Goal: Task Accomplishment & Management: Complete application form

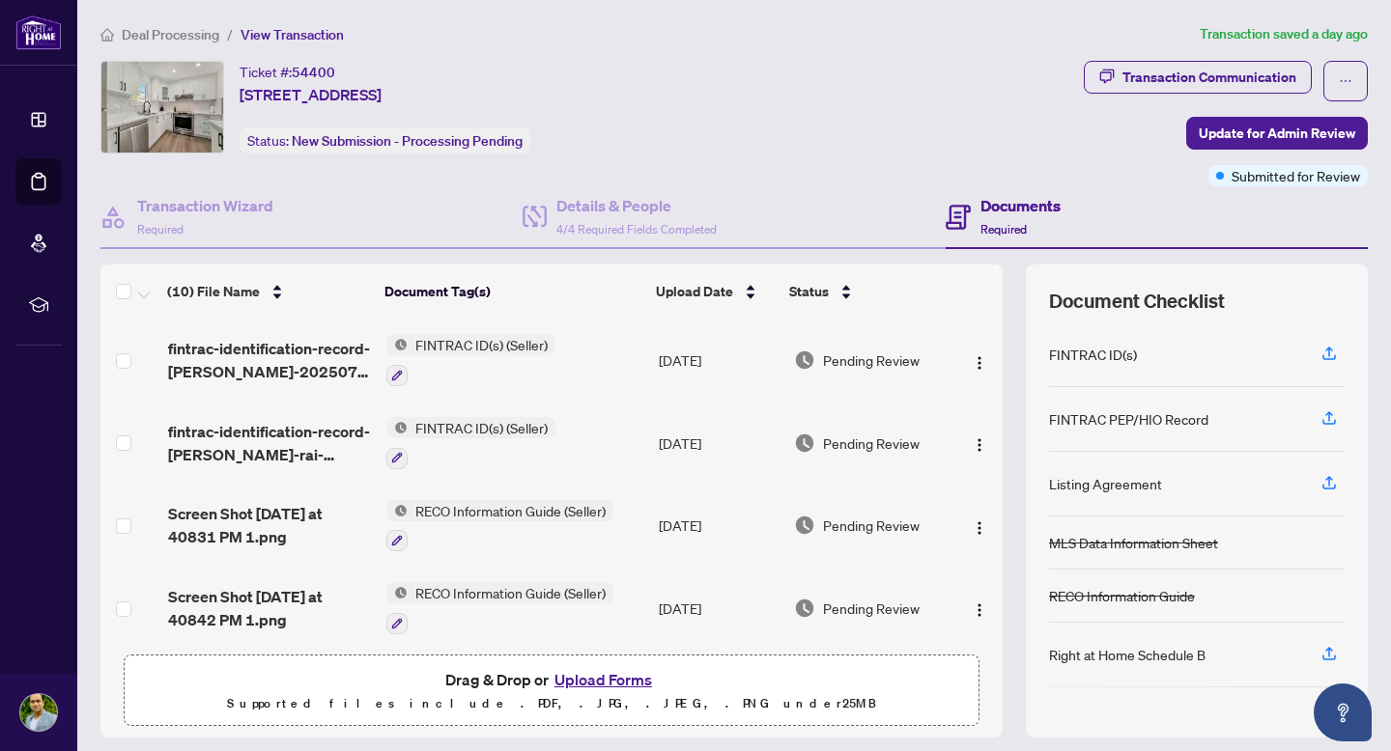
scroll to position [504, 0]
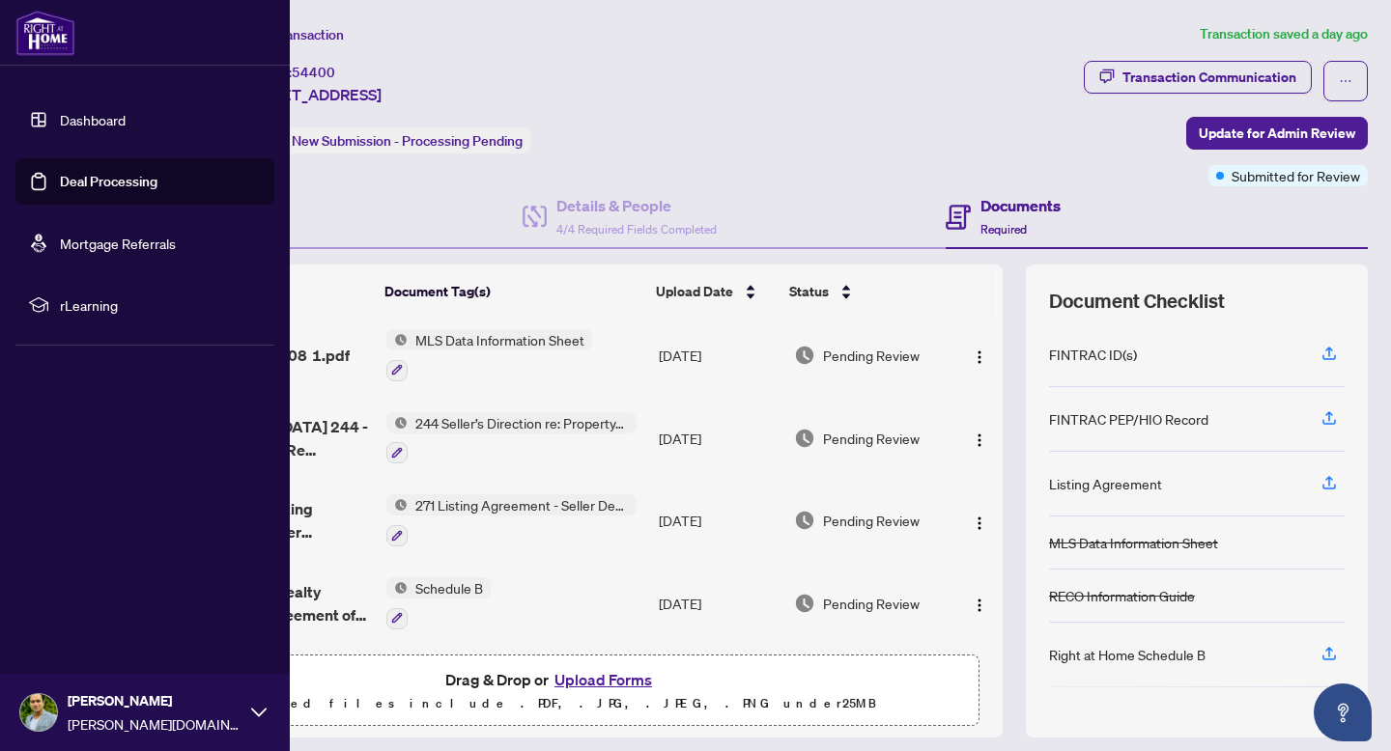
click at [120, 116] on link "Dashboard" at bounding box center [93, 119] width 66 height 17
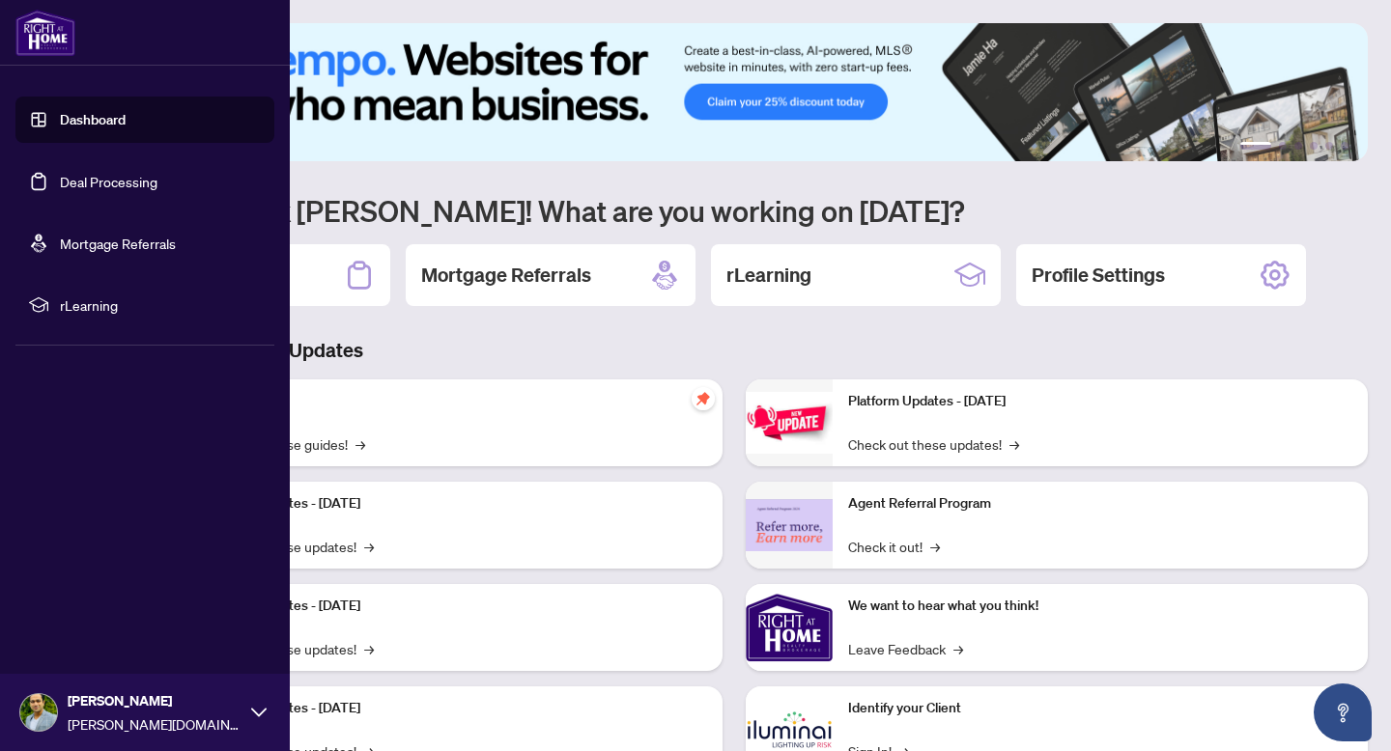
click at [71, 175] on link "Deal Processing" at bounding box center [109, 181] width 98 height 17
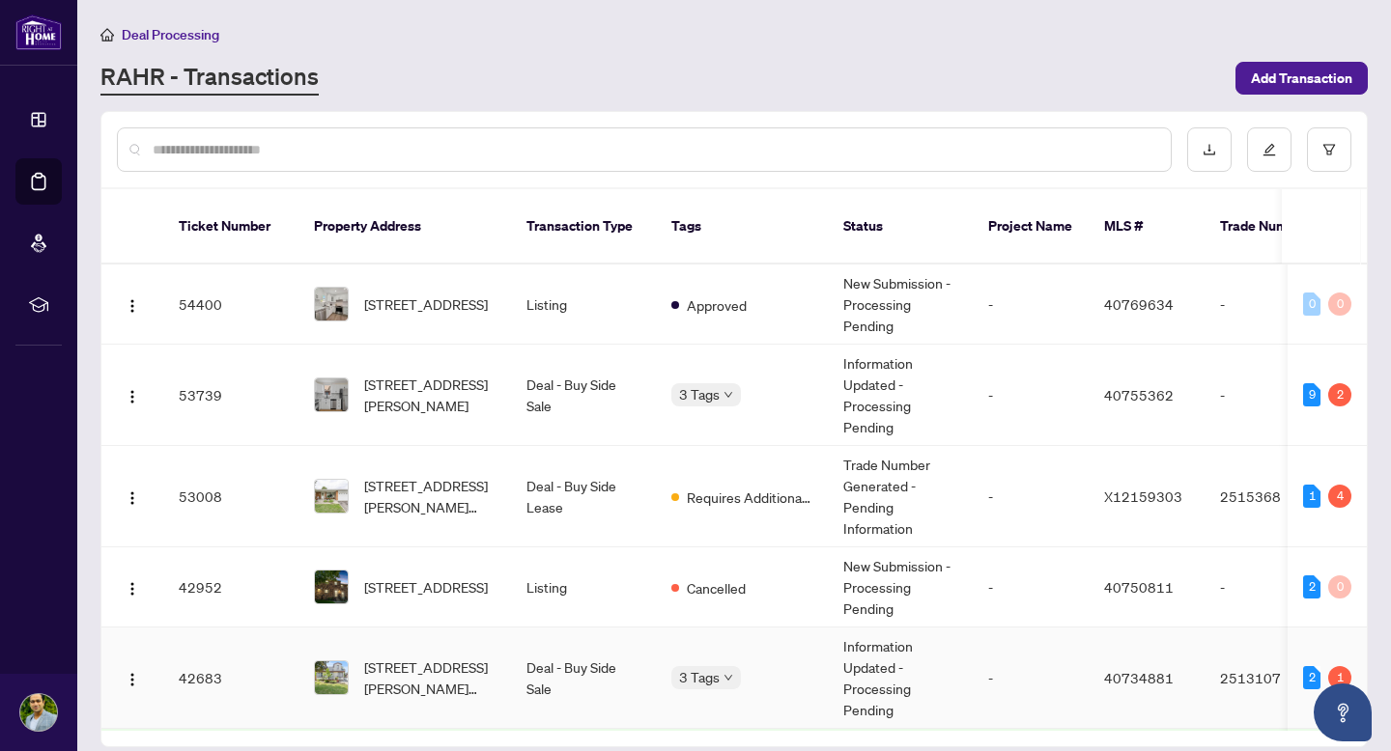
click at [442, 669] on span "[STREET_ADDRESS][PERSON_NAME][PERSON_NAME]" at bounding box center [429, 678] width 131 height 43
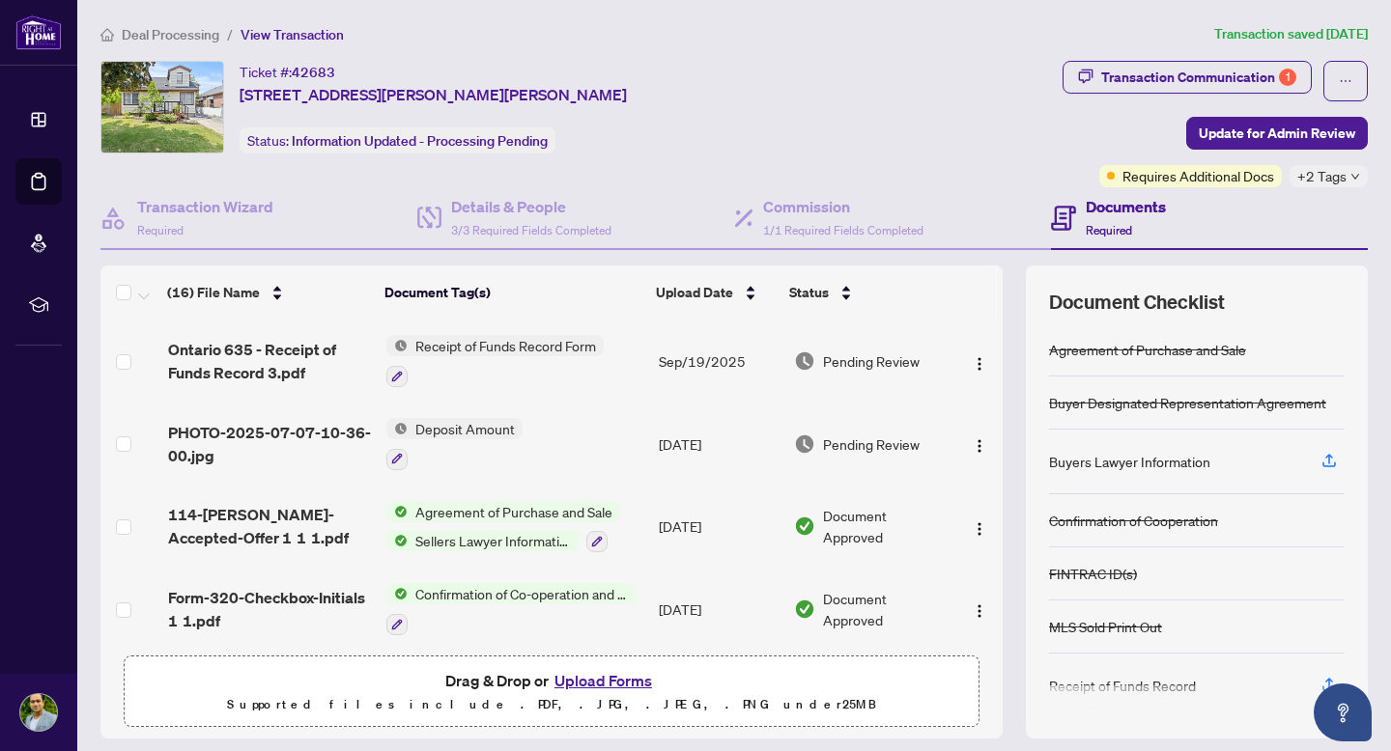
click at [595, 674] on button "Upload Forms" at bounding box center [603, 680] width 109 height 25
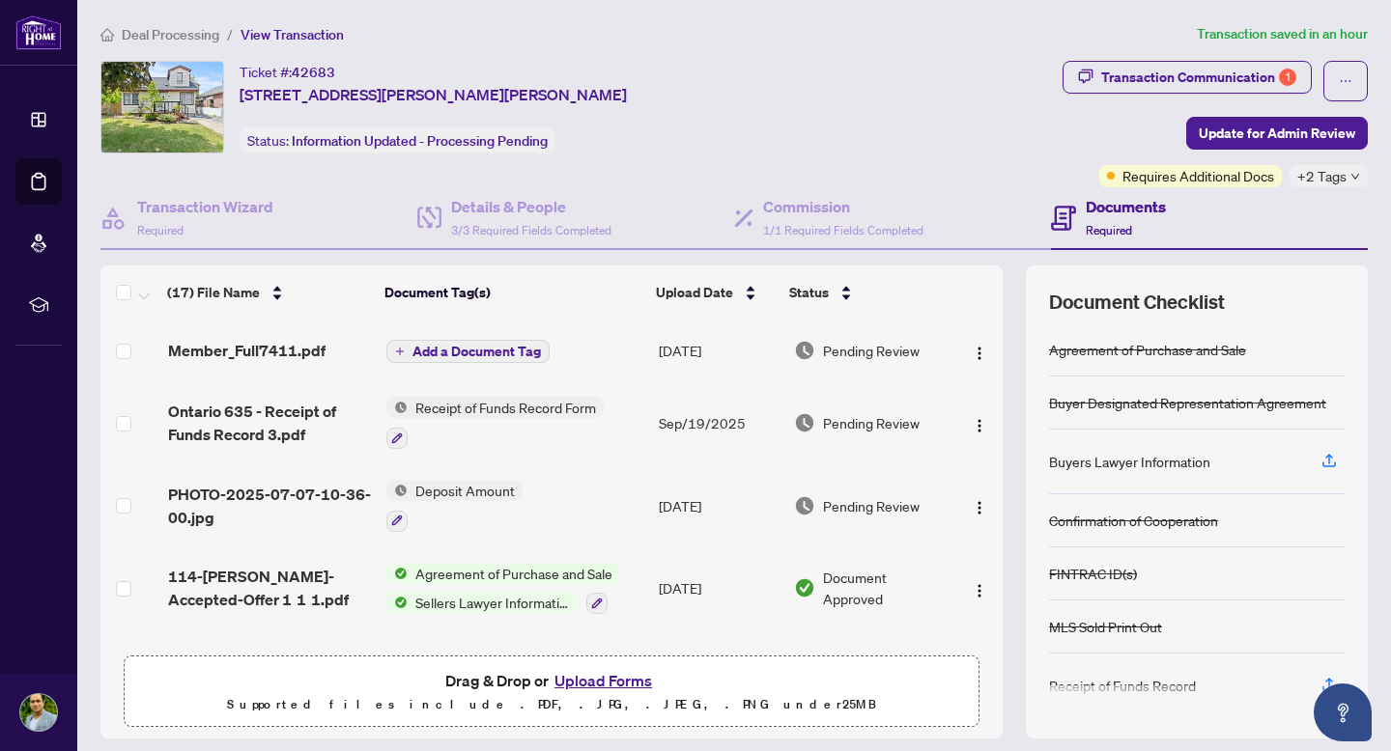
click at [449, 347] on span "Add a Document Tag" at bounding box center [476, 352] width 128 height 14
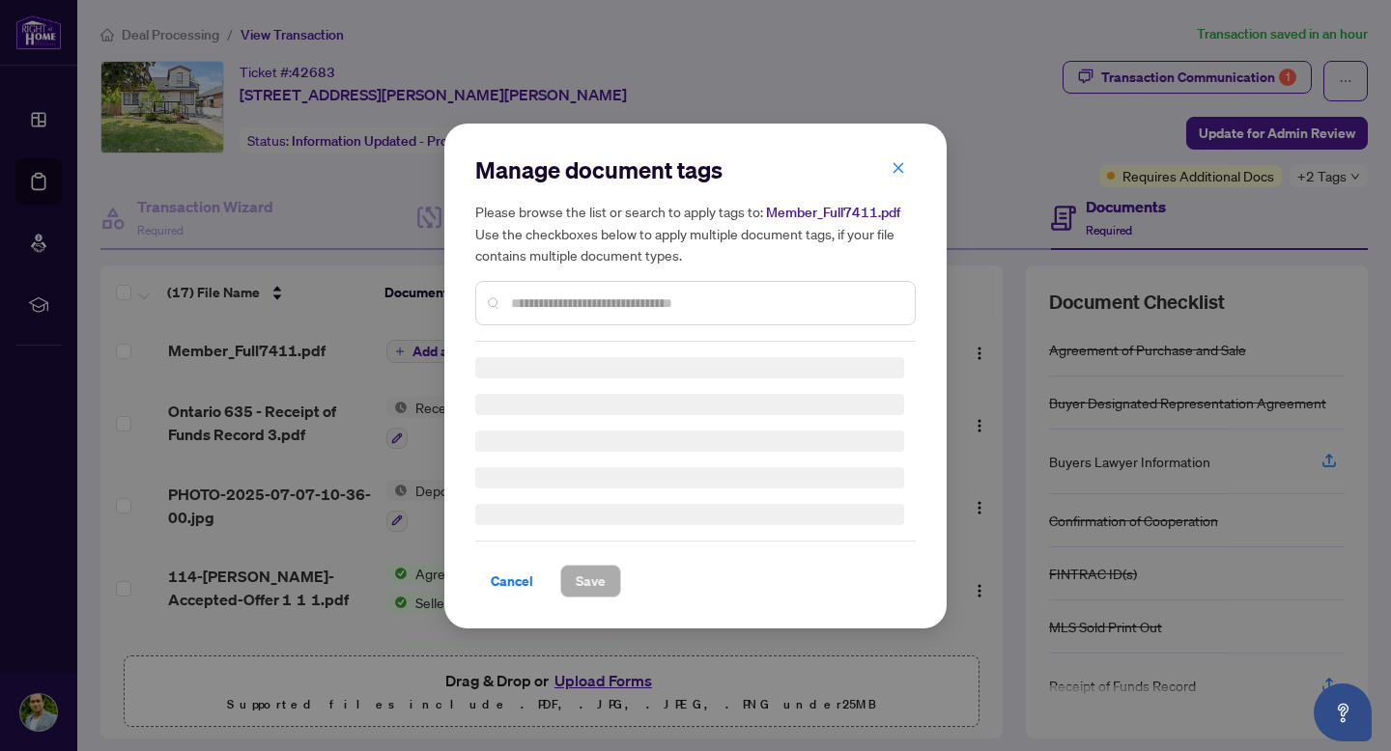
click at [644, 304] on input "text" at bounding box center [705, 303] width 388 height 21
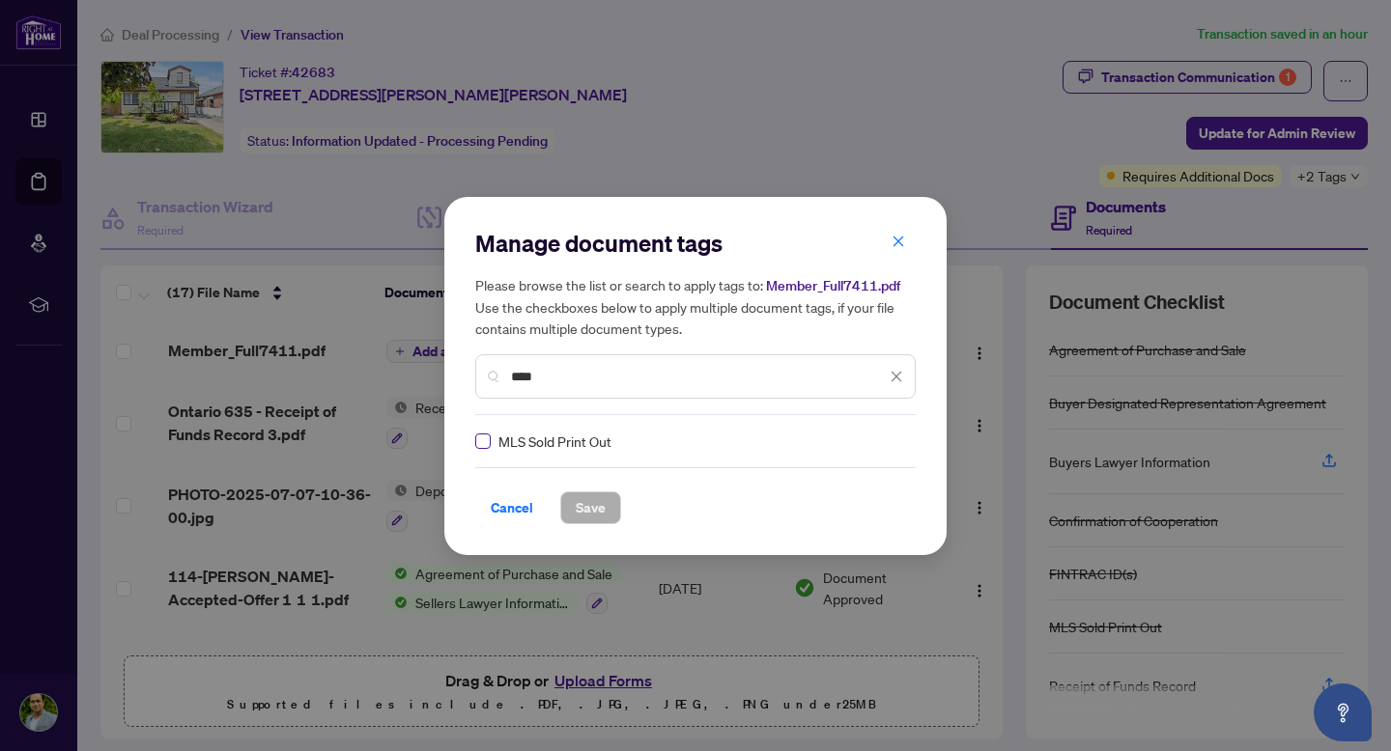
type input "****"
click at [588, 508] on span "Save" at bounding box center [591, 508] width 30 height 31
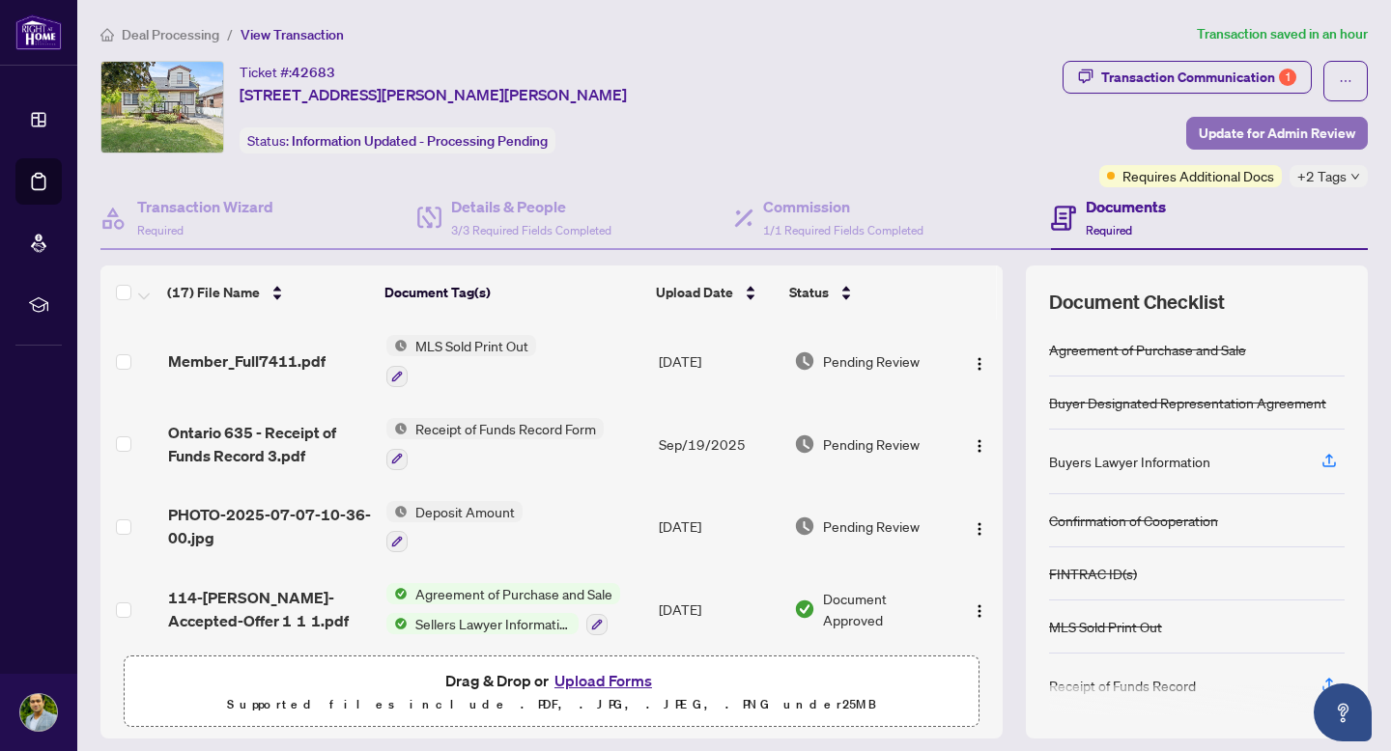
click at [1265, 122] on span "Update for Admin Review" at bounding box center [1277, 133] width 156 height 31
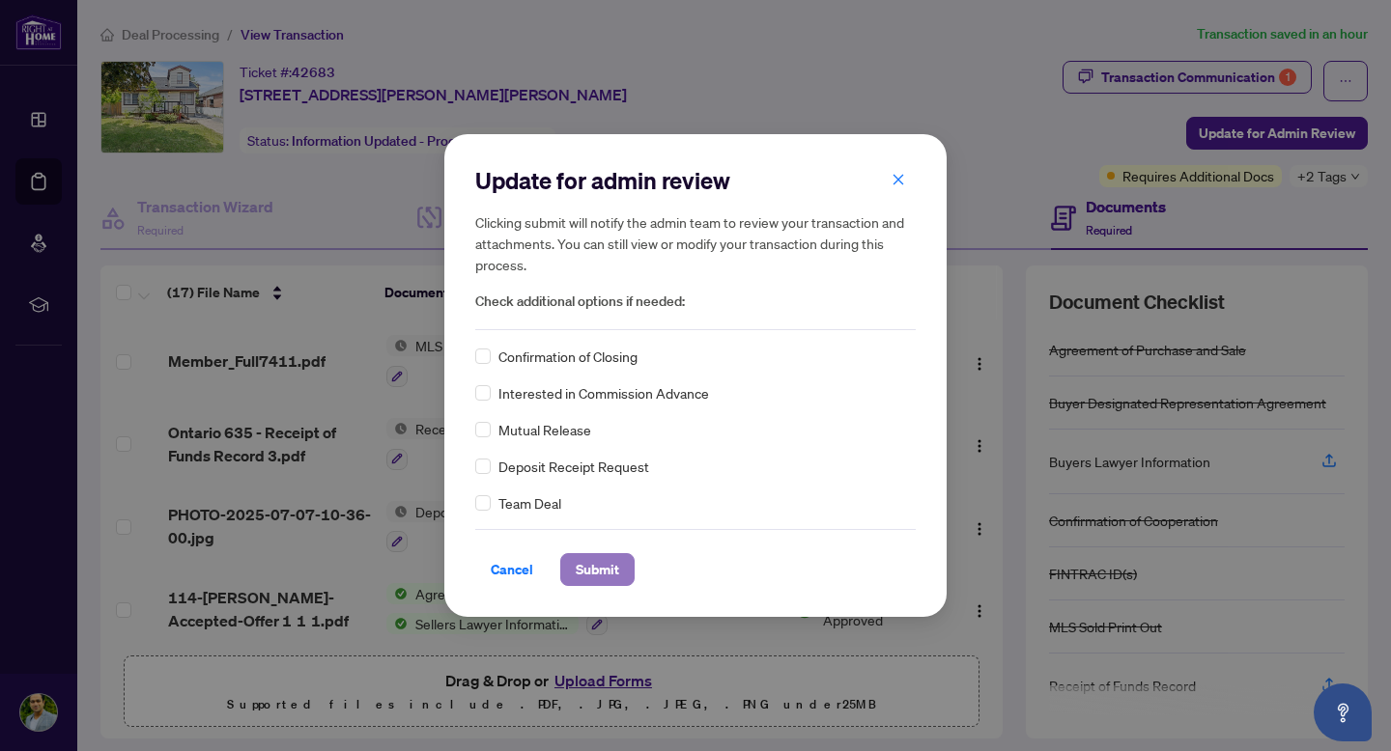
click at [597, 574] on span "Submit" at bounding box center [597, 569] width 43 height 31
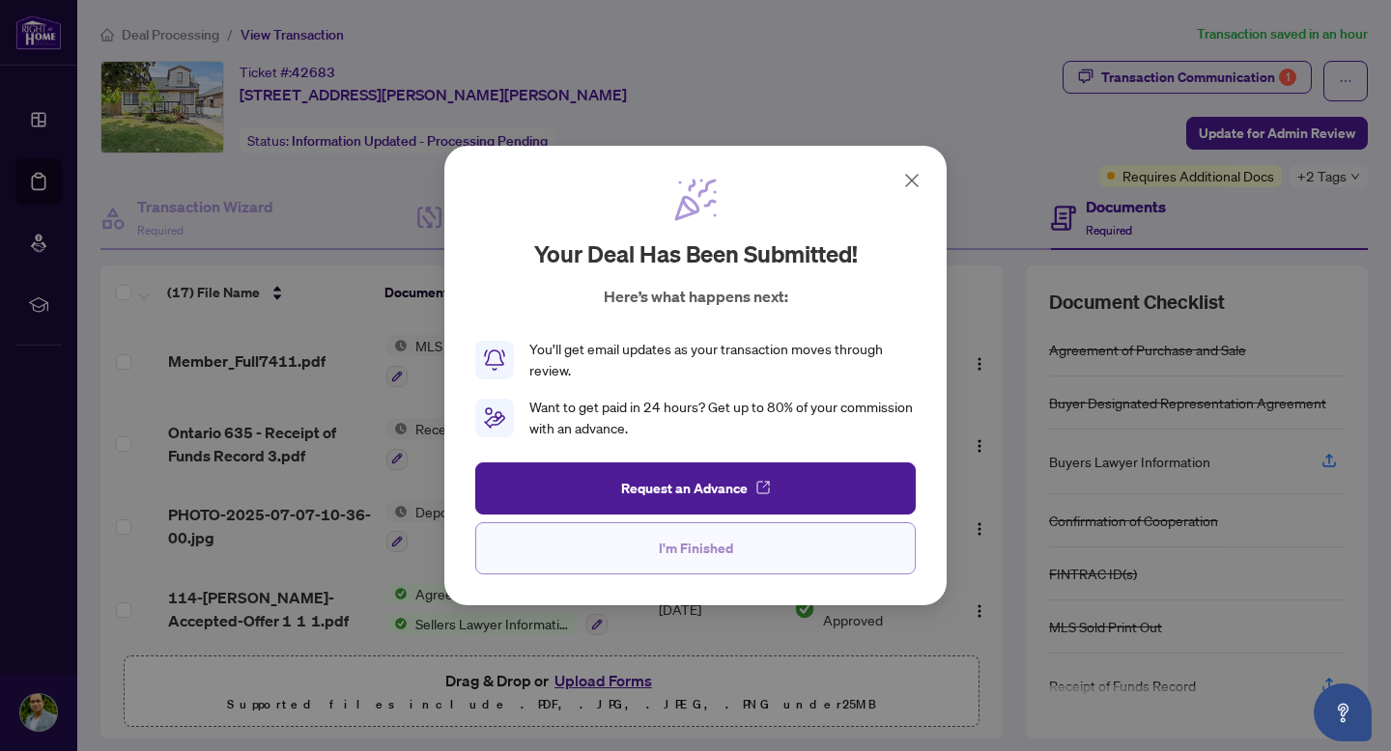
click at [709, 544] on span "I'm Finished" at bounding box center [696, 548] width 74 height 31
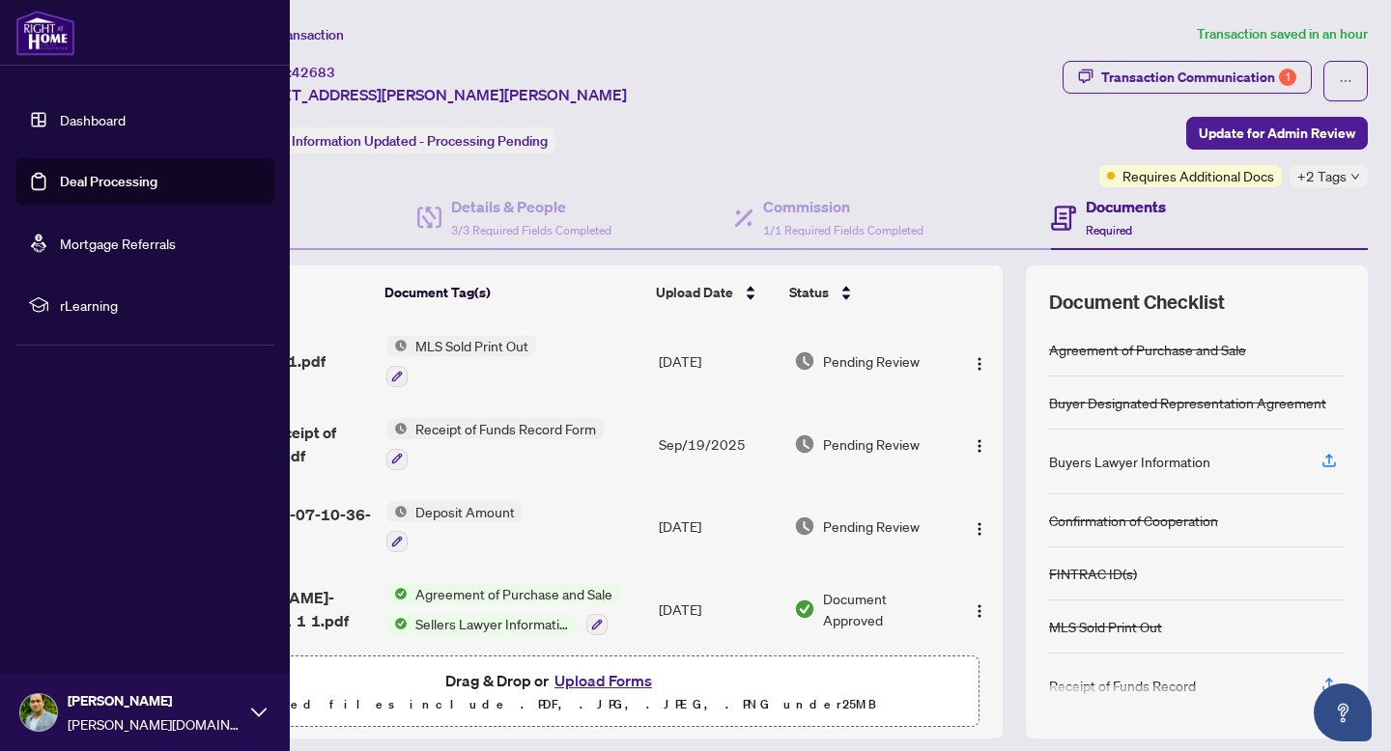
click at [72, 183] on link "Deal Processing" at bounding box center [109, 181] width 98 height 17
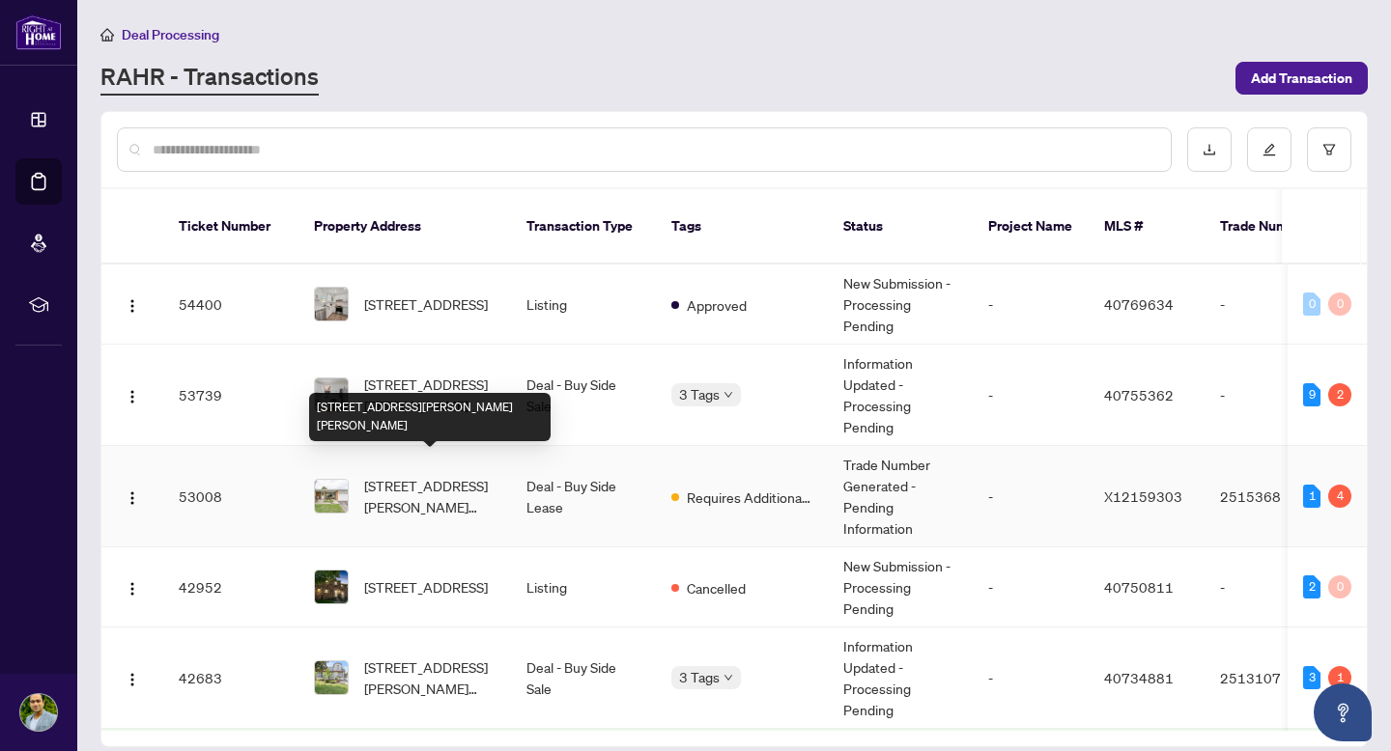
click at [412, 476] on span "[STREET_ADDRESS][PERSON_NAME][PERSON_NAME]" at bounding box center [429, 496] width 131 height 43
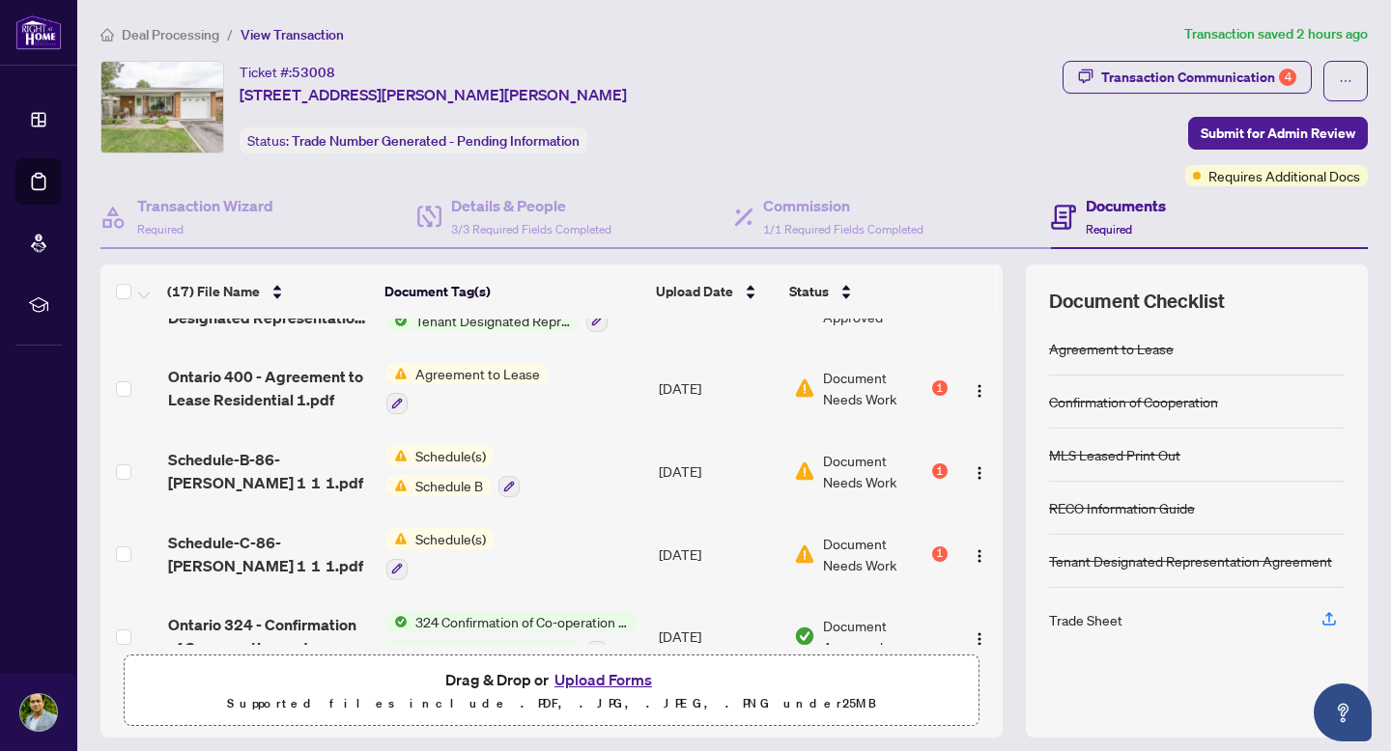
scroll to position [941, 0]
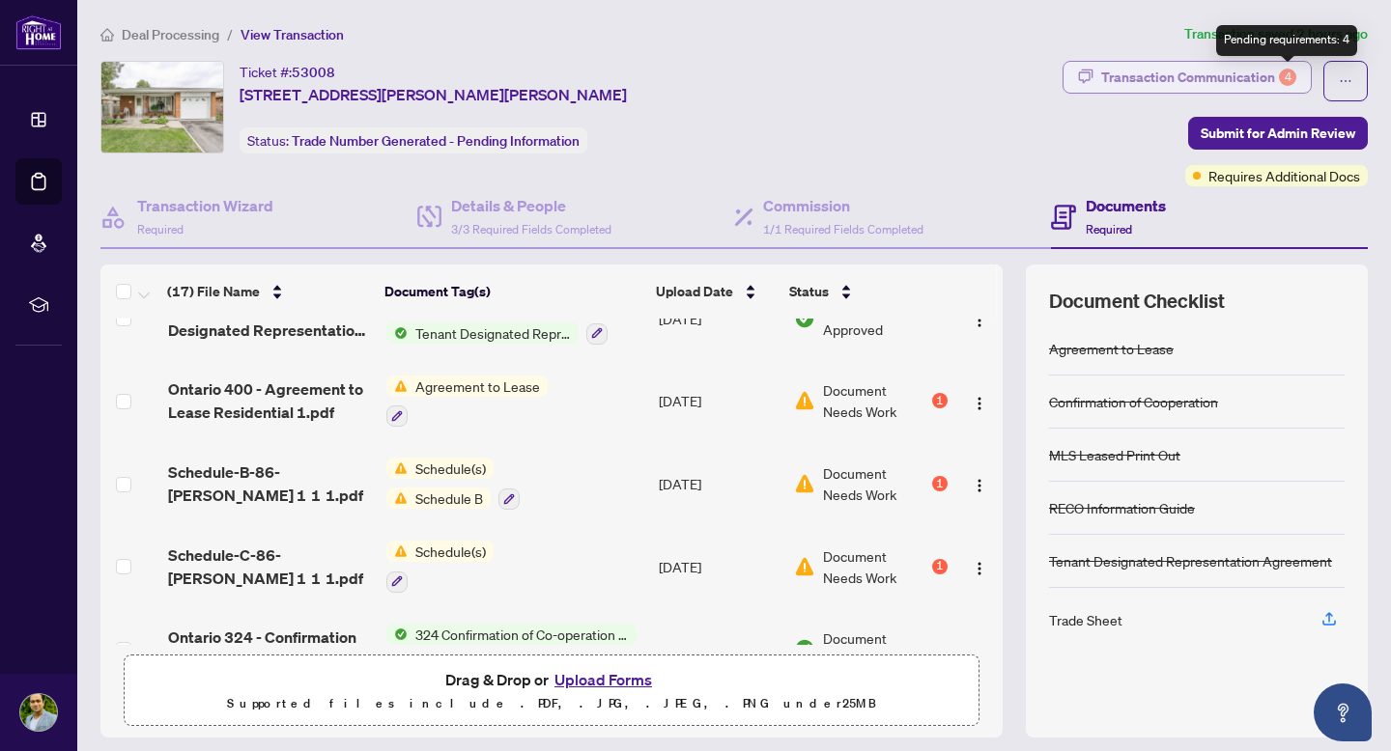
click at [1284, 73] on div "4" at bounding box center [1287, 77] width 17 height 17
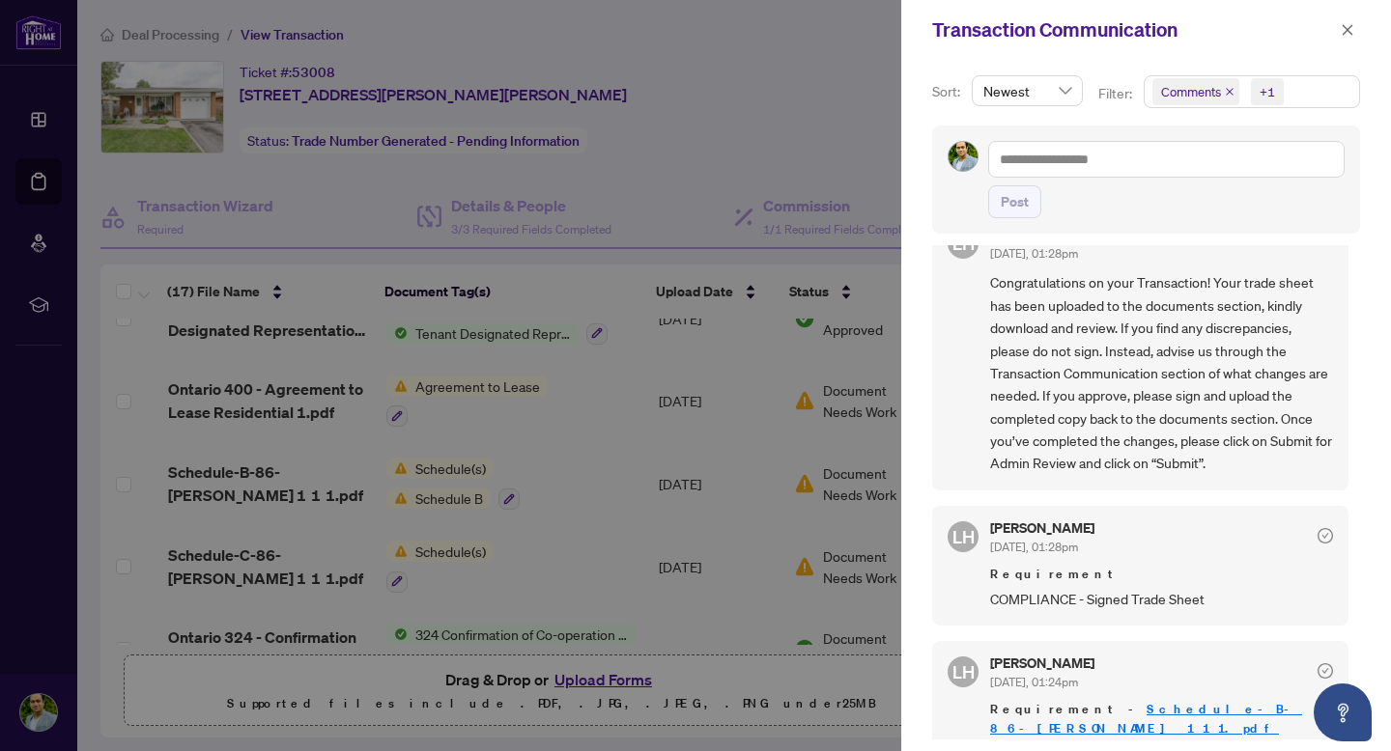
scroll to position [0, 0]
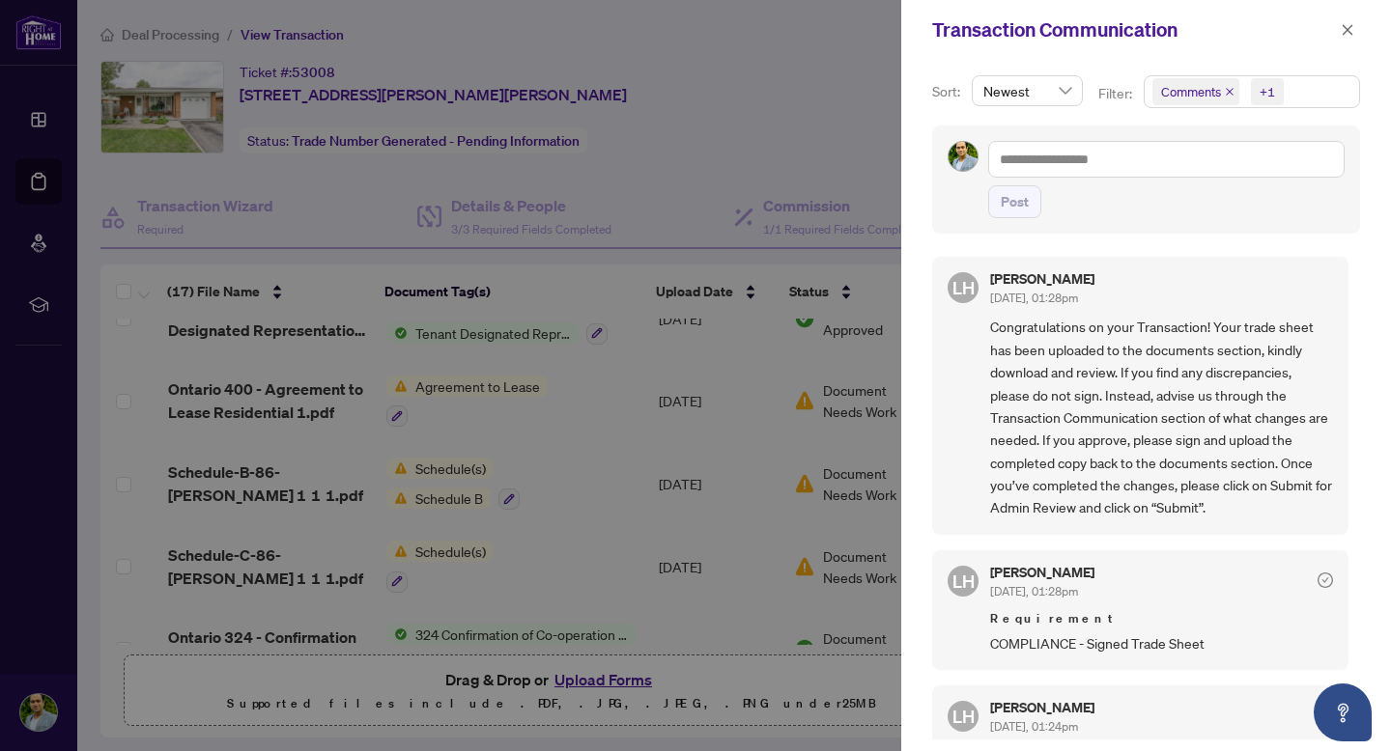
click at [720, 127] on div at bounding box center [695, 375] width 1391 height 751
click at [1347, 38] on span "button" at bounding box center [1348, 29] width 14 height 31
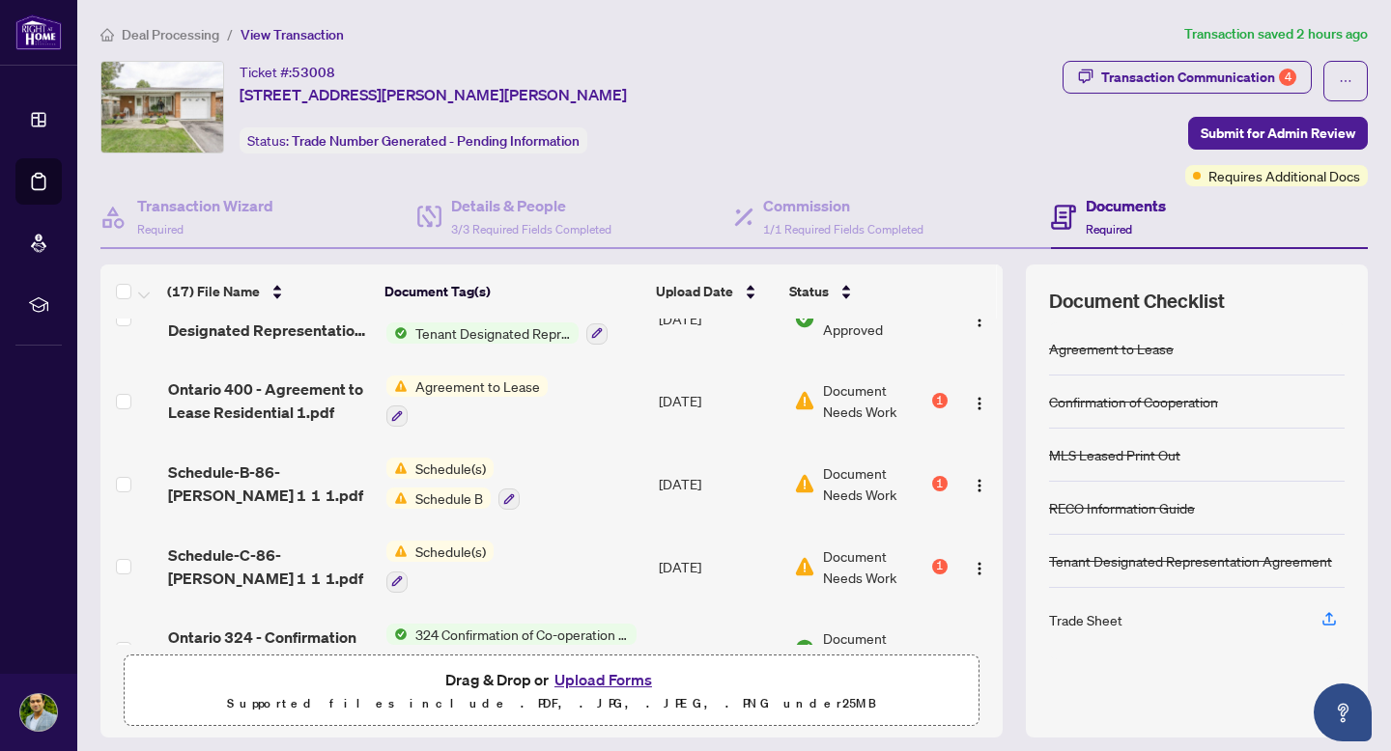
click at [909, 138] on div "Ticket #: 53008 [STREET_ADDRESS][PERSON_NAME][PERSON_NAME] Status: Trade Number…" at bounding box center [577, 107] width 954 height 93
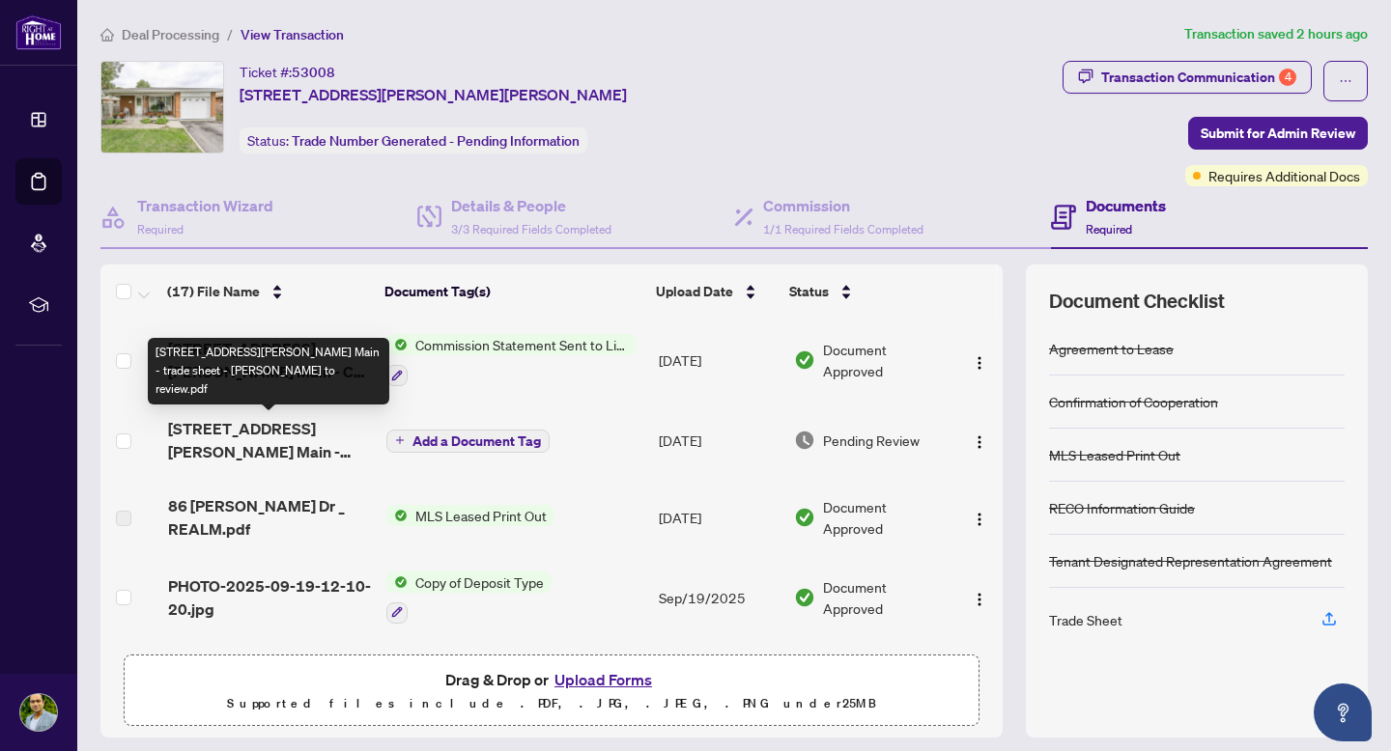
click at [230, 438] on span "[STREET_ADDRESS][PERSON_NAME] Main - trade sheet - [PERSON_NAME] to review.pdf" at bounding box center [269, 440] width 203 height 46
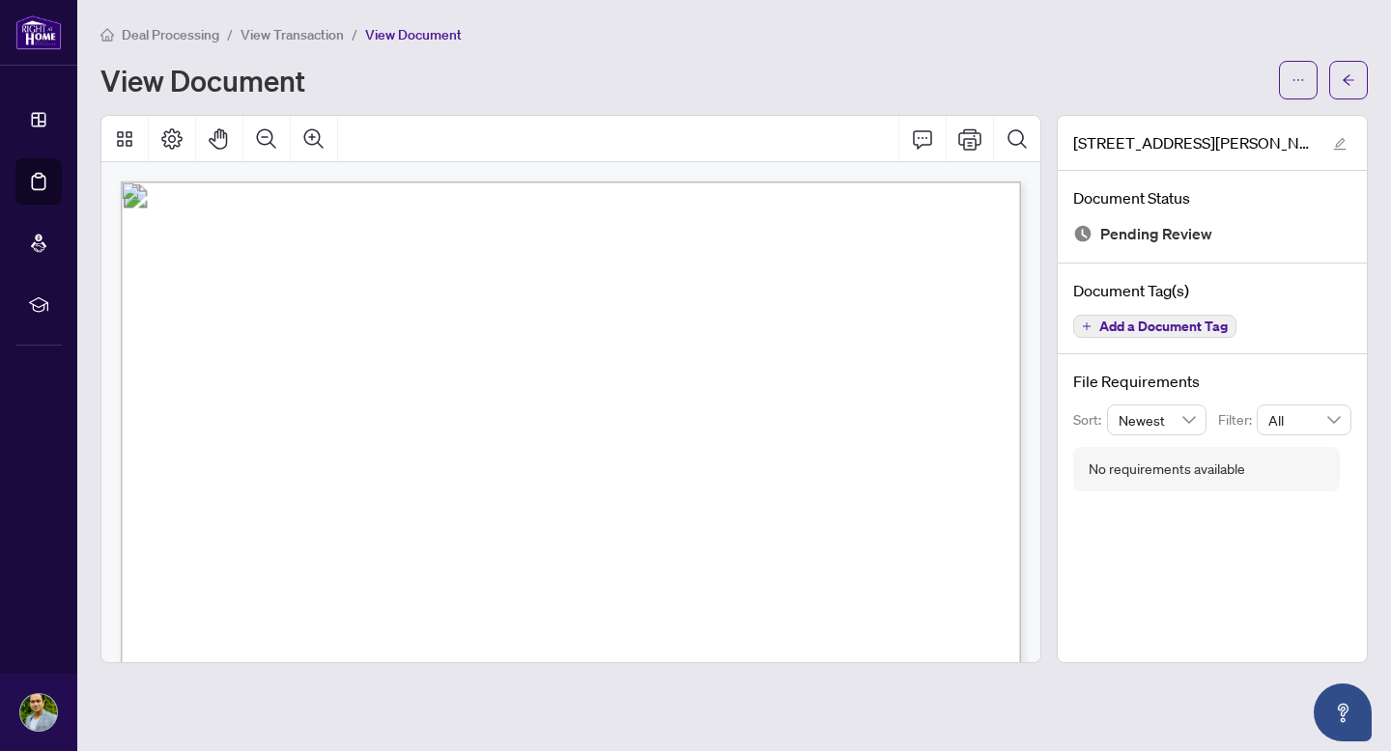
click at [669, 404] on span "ON, [GEOGRAPHIC_DATA]" at bounding box center [611, 409] width 116 height 10
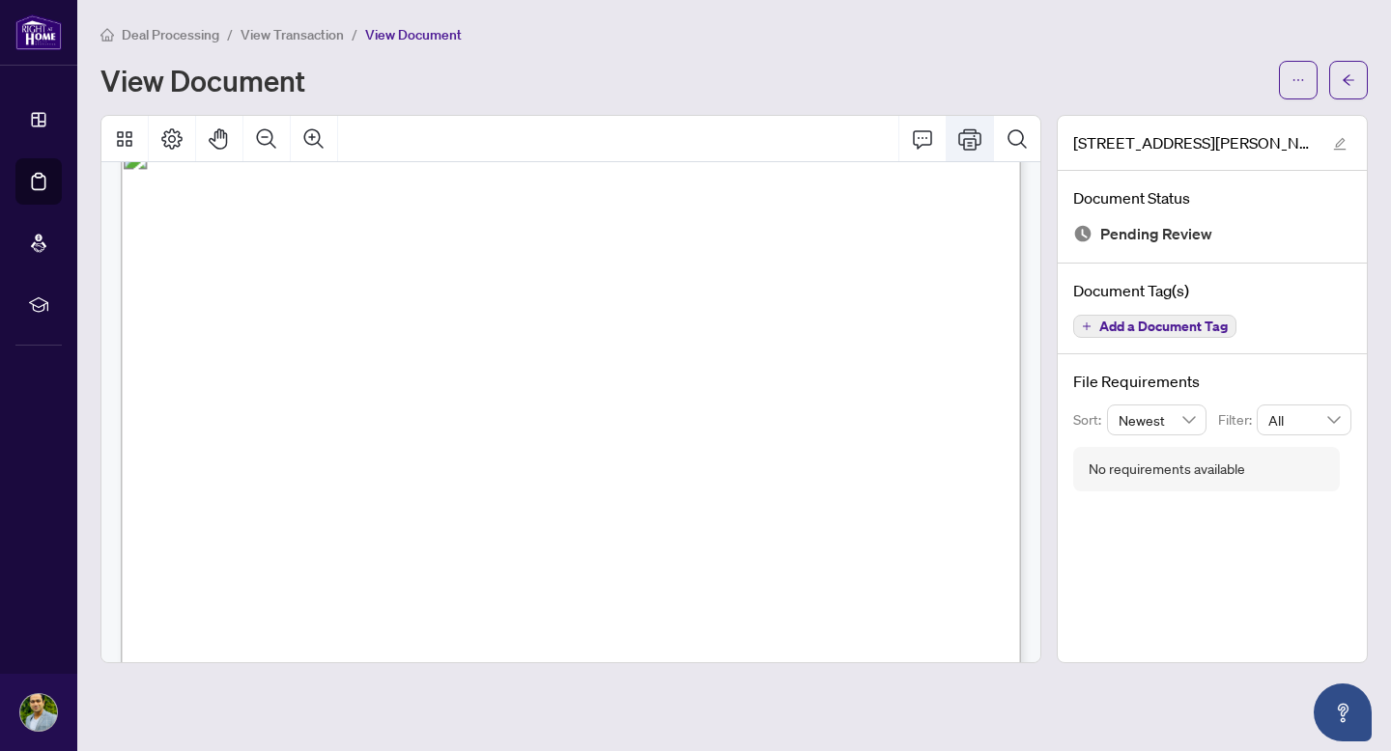
click at [967, 131] on icon "Print" at bounding box center [969, 138] width 23 height 21
click at [974, 139] on icon "Print" at bounding box center [969, 139] width 23 height 23
click at [307, 30] on span "View Transaction" at bounding box center [292, 34] width 103 height 17
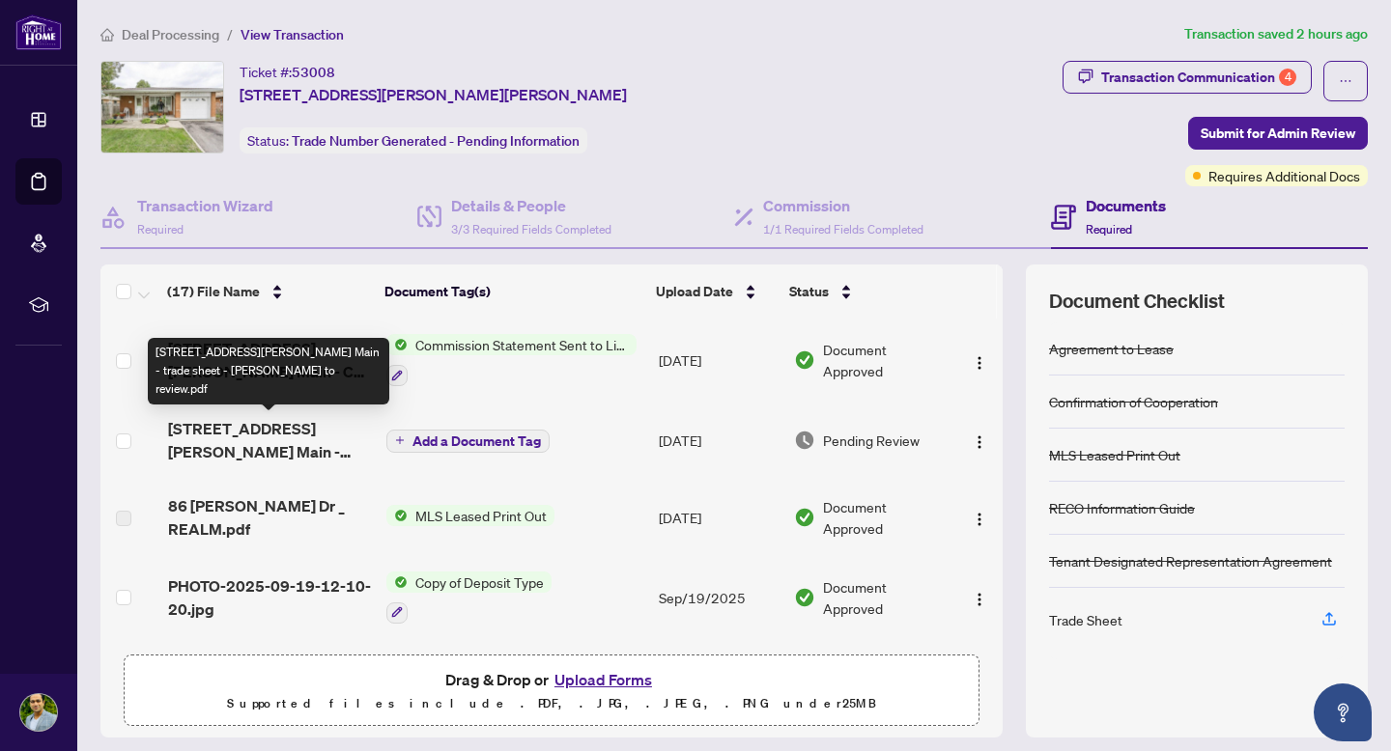
click at [272, 459] on span "[STREET_ADDRESS][PERSON_NAME] Main - trade sheet - [PERSON_NAME] to review.pdf" at bounding box center [269, 440] width 203 height 46
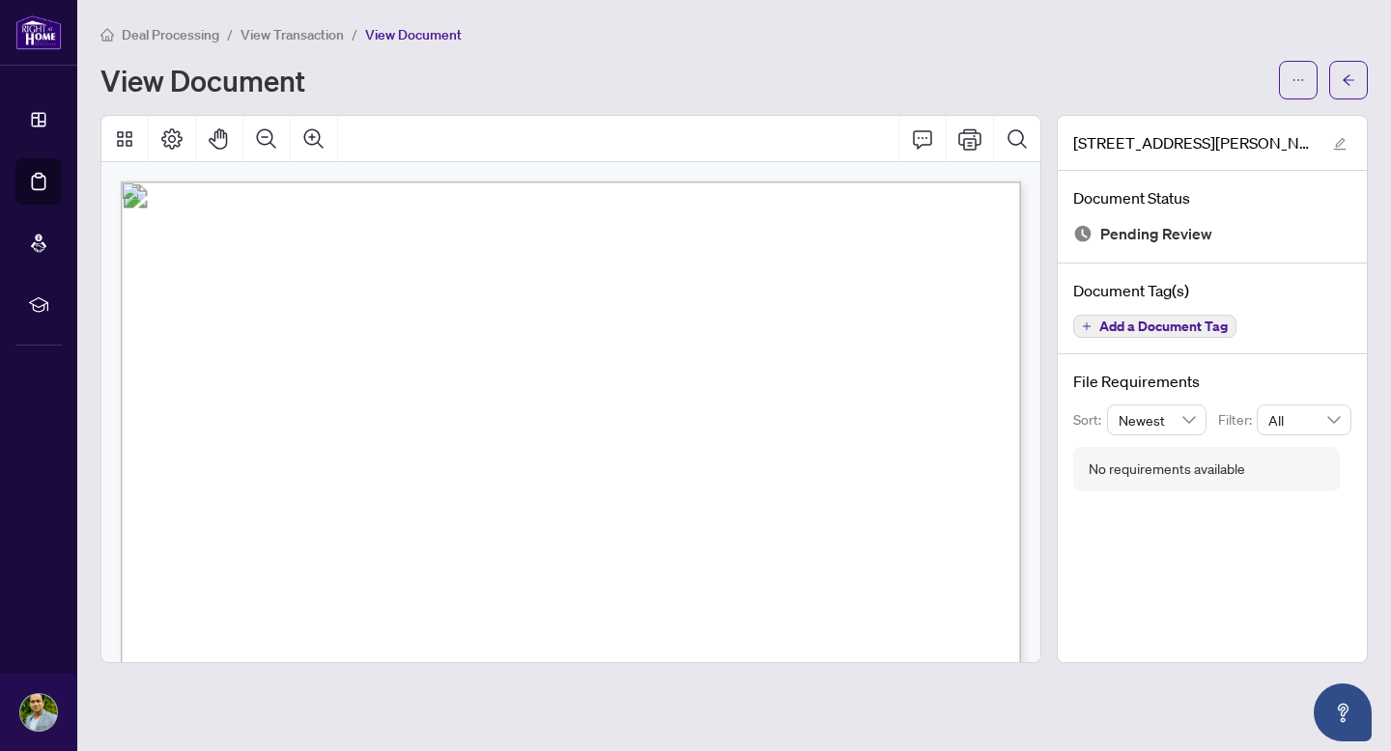
click at [669, 383] on span "ON, [GEOGRAPHIC_DATA]" at bounding box center [611, 382] width 116 height 10
click at [970, 131] on icon "Print" at bounding box center [969, 138] width 23 height 21
click at [298, 27] on span "View Transaction" at bounding box center [292, 34] width 103 height 17
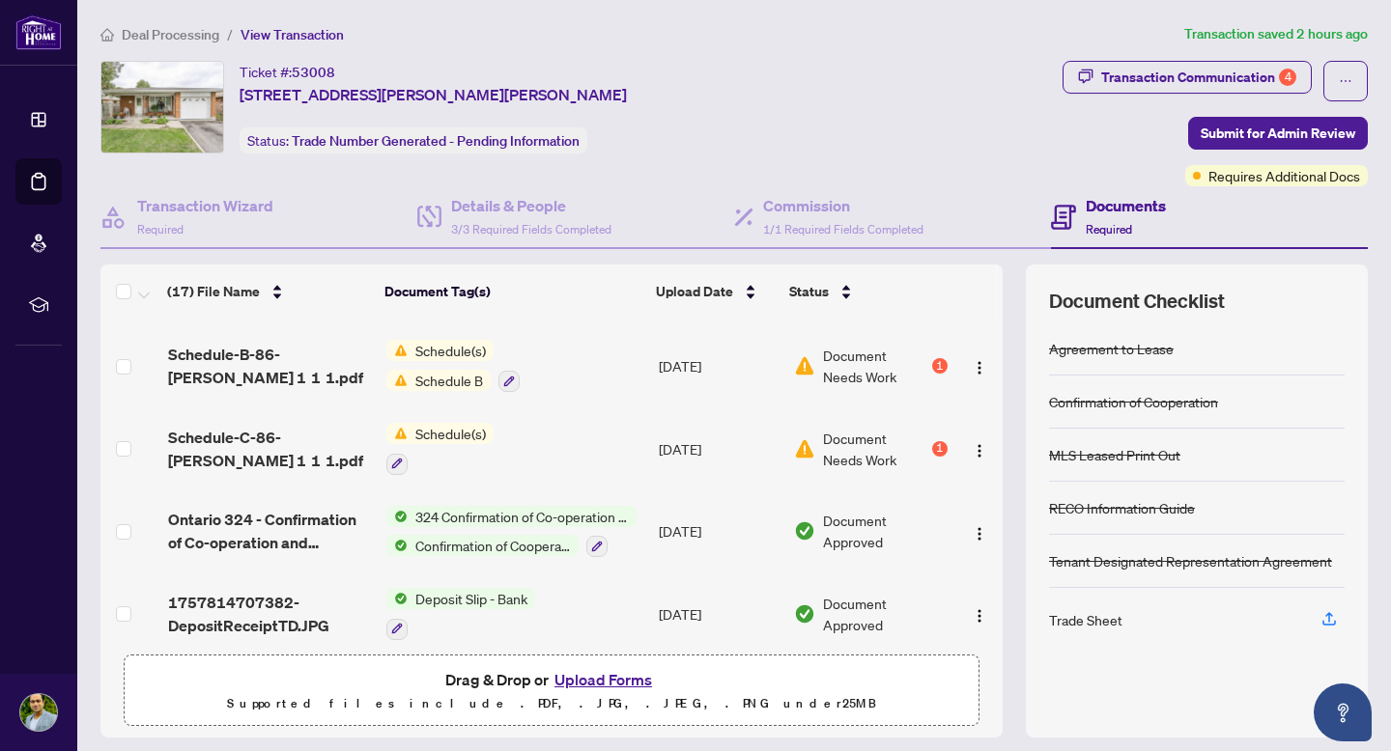
scroll to position [1066, 0]
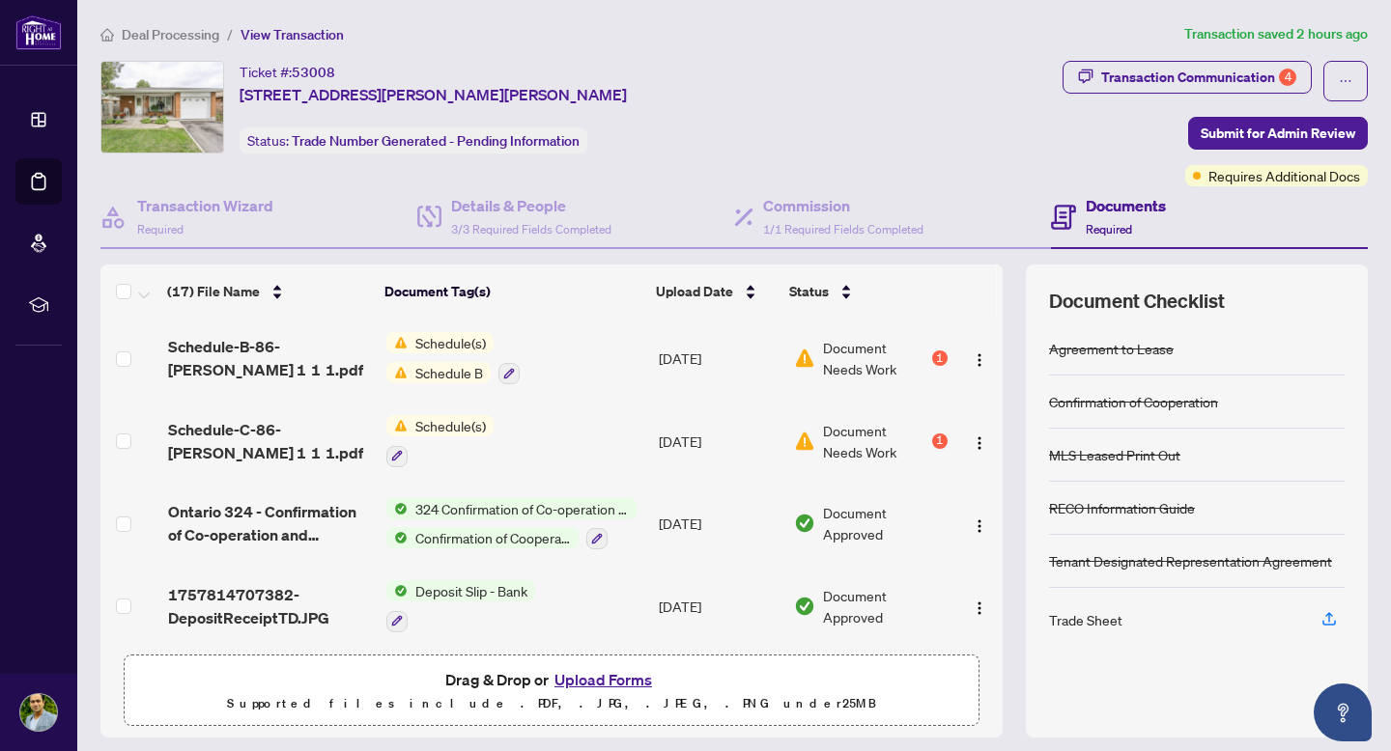
click at [603, 675] on button "Upload Forms" at bounding box center [603, 679] width 109 height 25
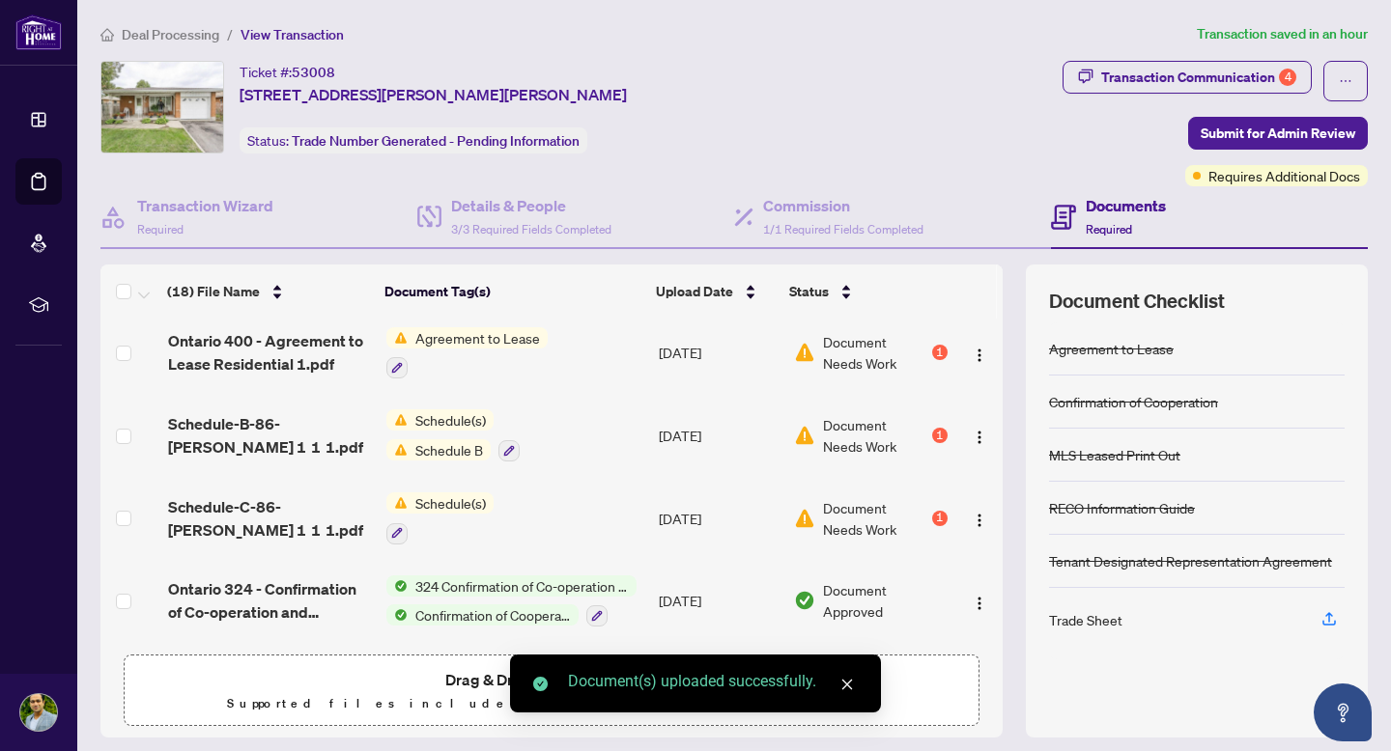
scroll to position [0, 0]
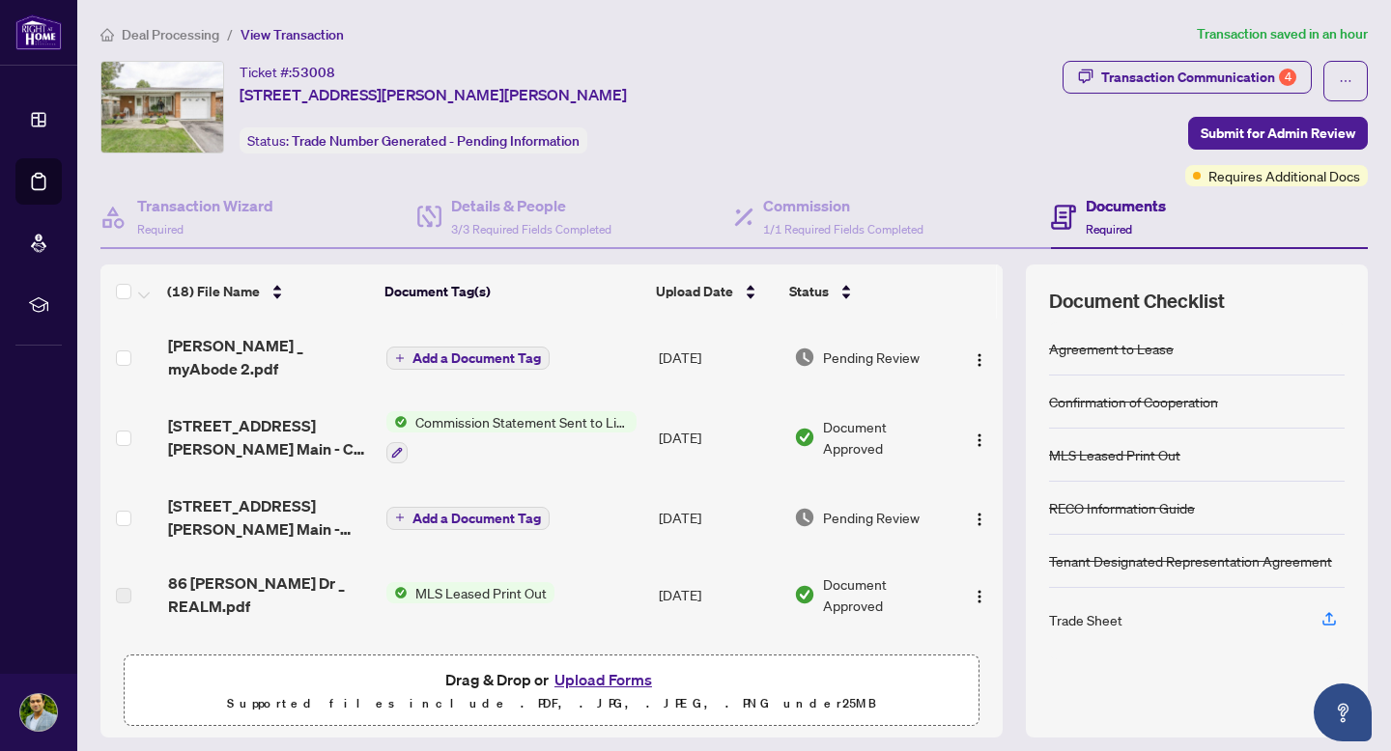
click at [494, 352] on span "Add a Document Tag" at bounding box center [476, 359] width 128 height 14
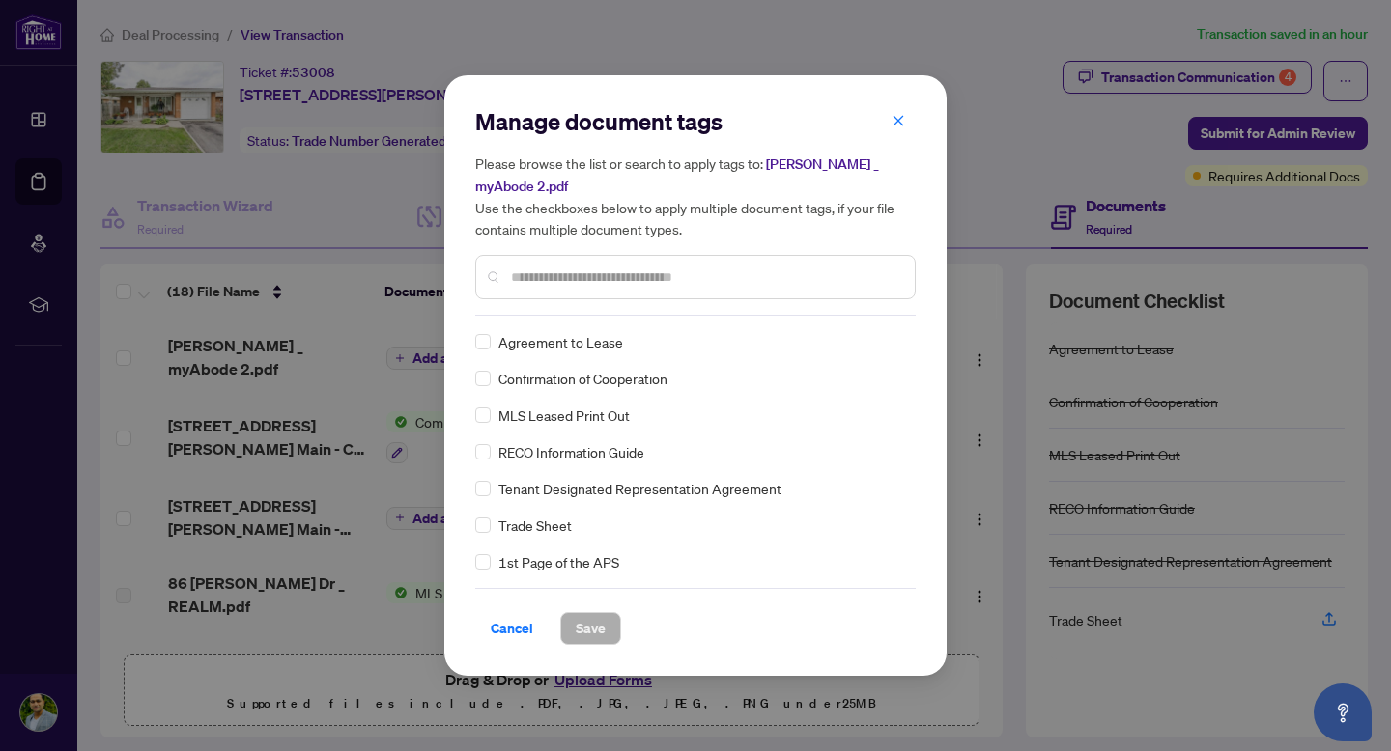
click at [608, 267] on input "text" at bounding box center [705, 277] width 388 height 21
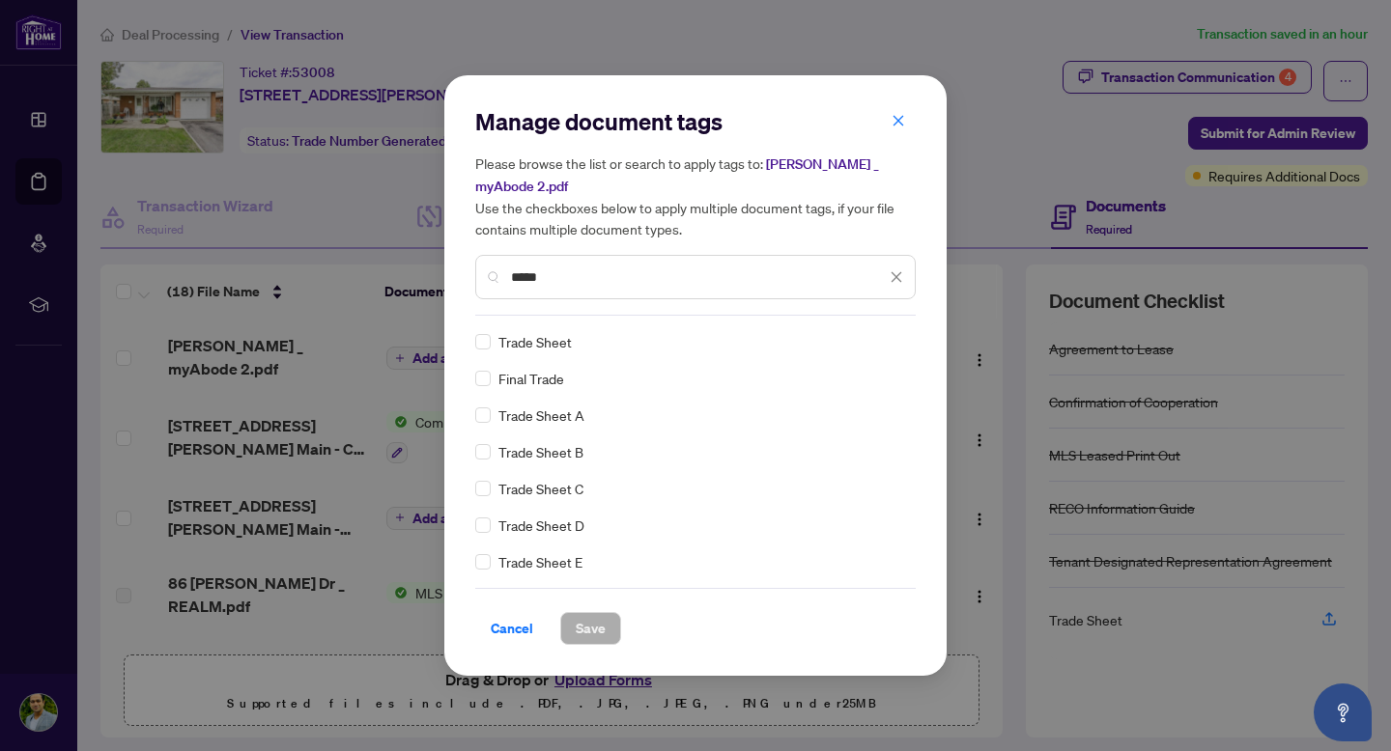
type input "*****"
click at [579, 613] on span "Save" at bounding box center [591, 628] width 30 height 31
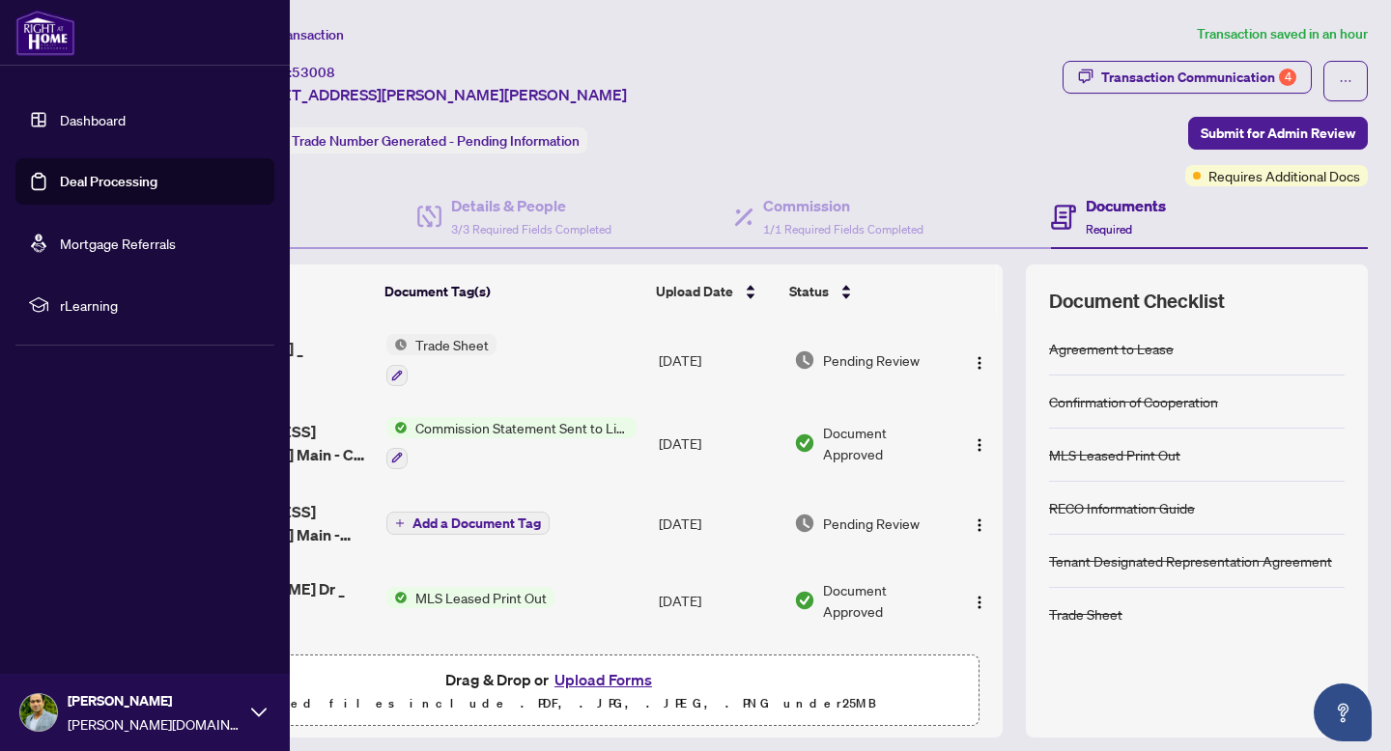
click at [107, 119] on link "Dashboard" at bounding box center [93, 119] width 66 height 17
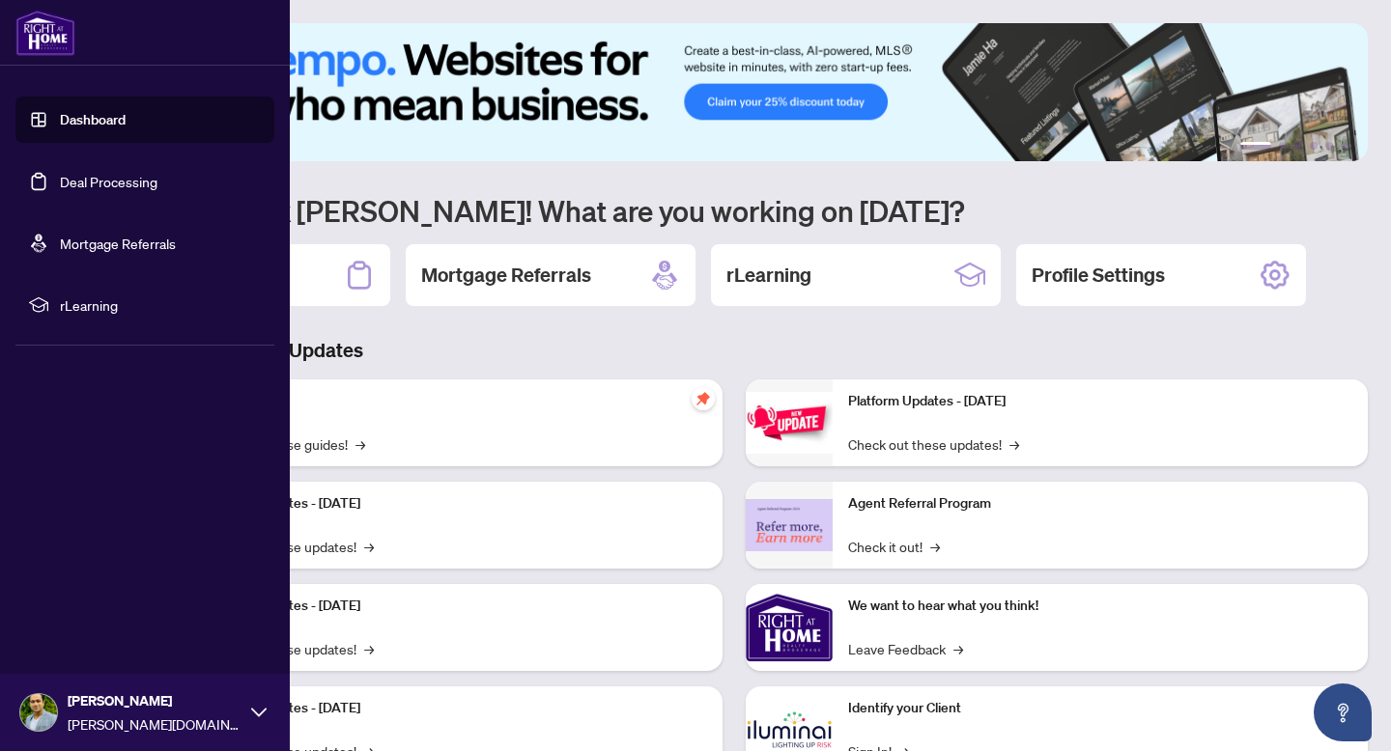
click at [105, 179] on link "Deal Processing" at bounding box center [109, 181] width 98 height 17
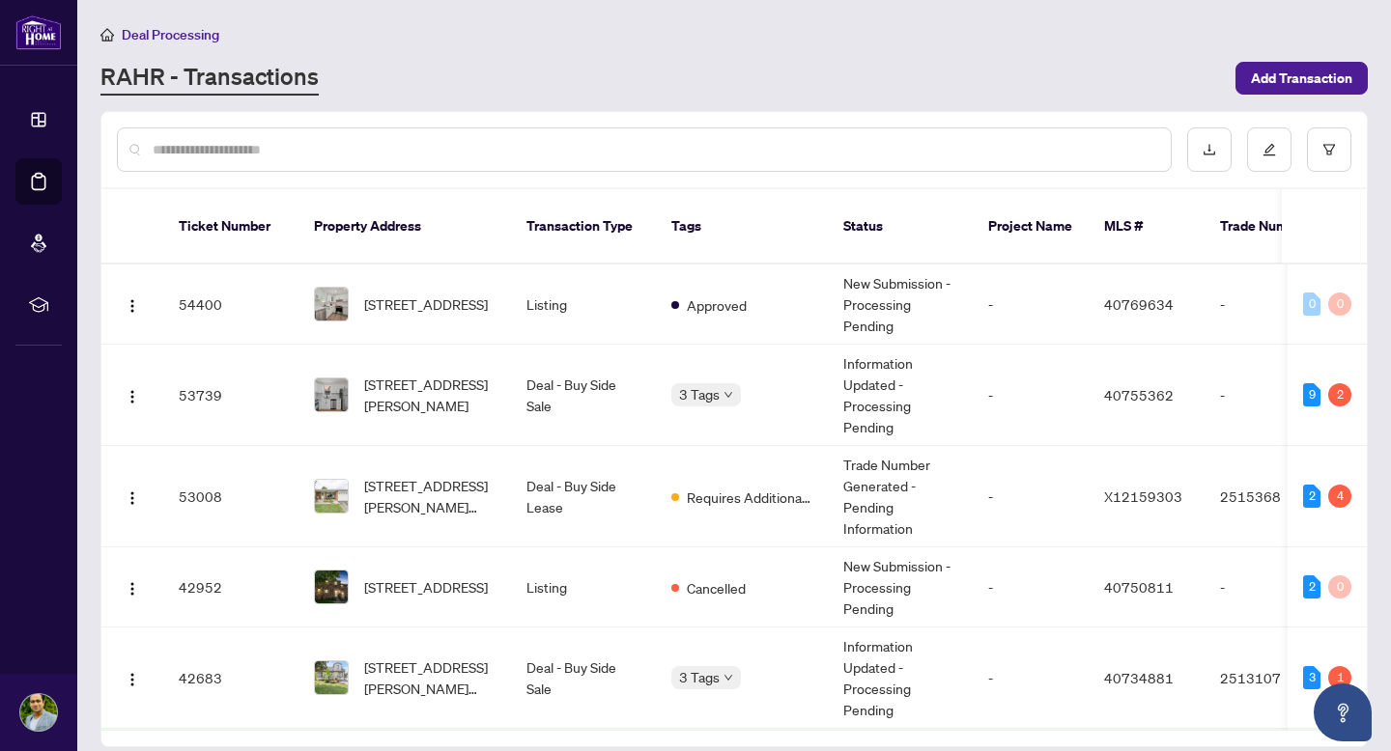
click at [751, 79] on div "RAHR - Transactions" at bounding box center [661, 78] width 1123 height 35
